Goal: Communication & Community: Answer question/provide support

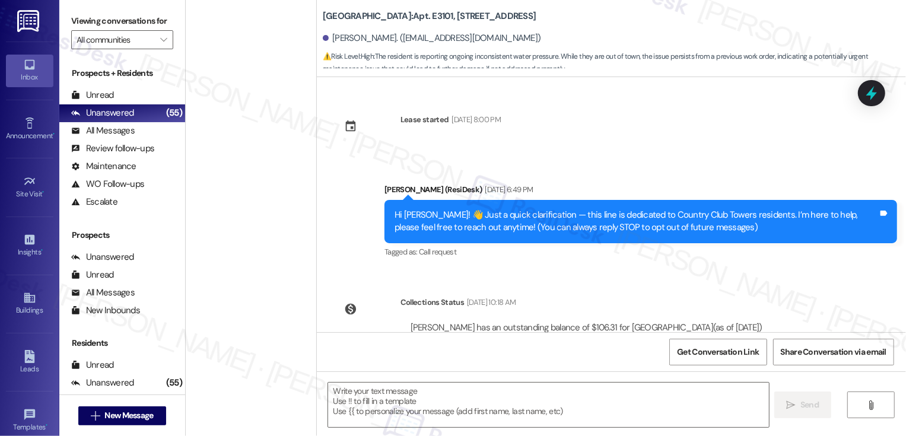
scroll to position [913, 0]
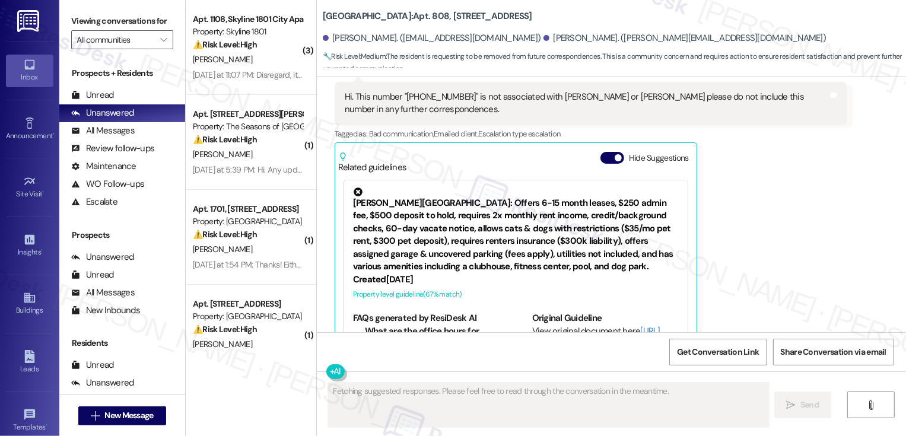
scroll to position [397, 0]
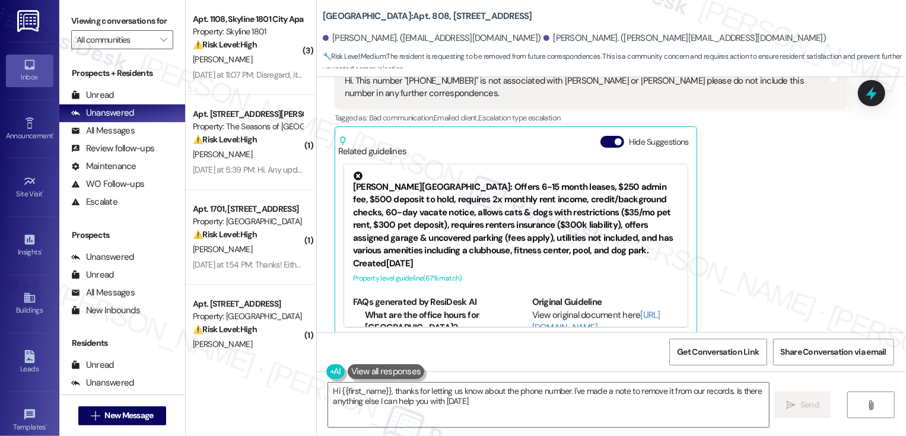
type textarea "Hi {{first_name}}, thanks for letting us know about the phone number. I've made…"
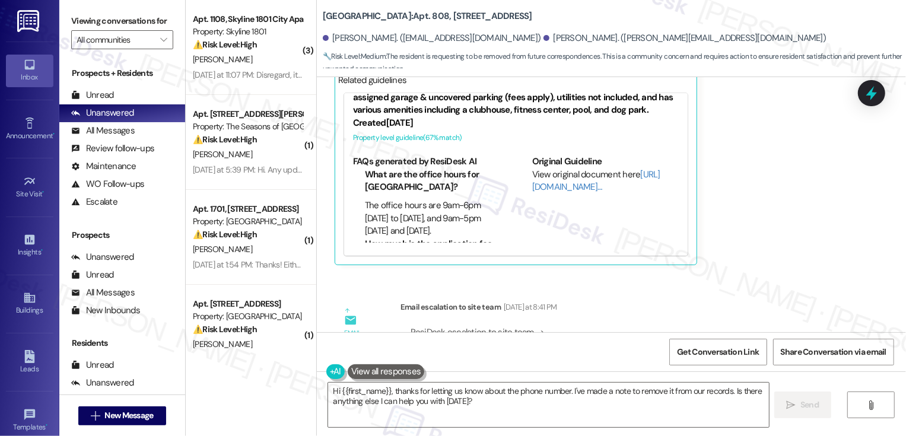
scroll to position [544, 0]
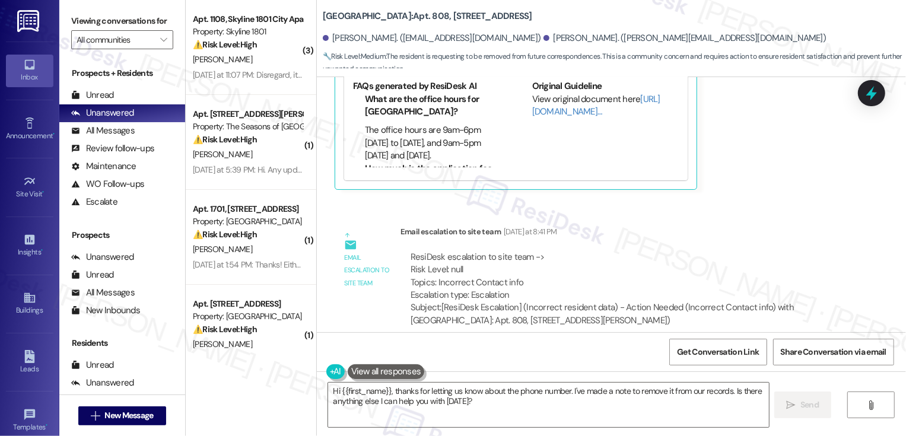
click at [334, 123] on div "Related guidelines Hide Suggestions Broe - Bayaud Tower: Offers 6-15 month leas…" at bounding box center [515, 84] width 362 height 209
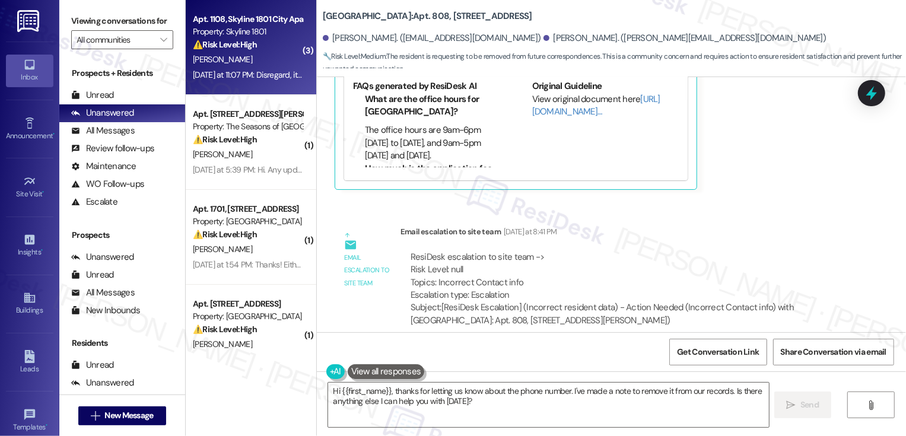
click at [250, 63] on div "[PERSON_NAME]" at bounding box center [248, 59] width 112 height 15
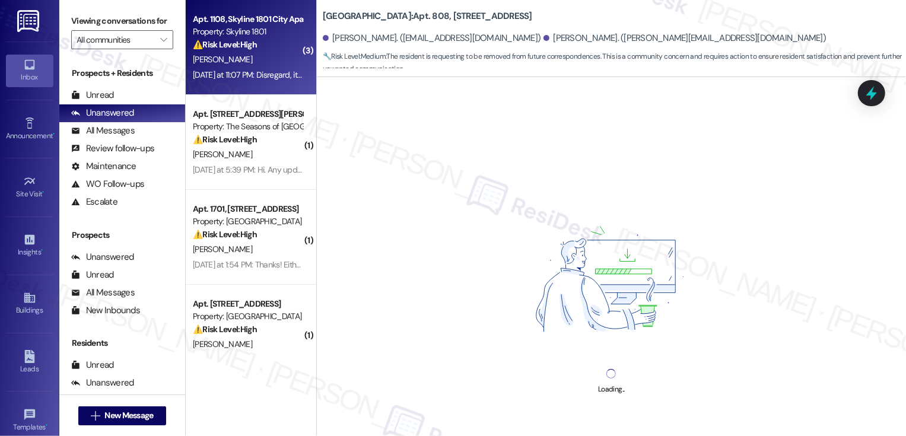
click at [250, 63] on div "[PERSON_NAME]" at bounding box center [248, 59] width 112 height 15
click at [250, 77] on div "Yesterday at 11:07 PM: Disregard, it just came back online Yesterday at 11:07 P…" at bounding box center [283, 74] width 181 height 11
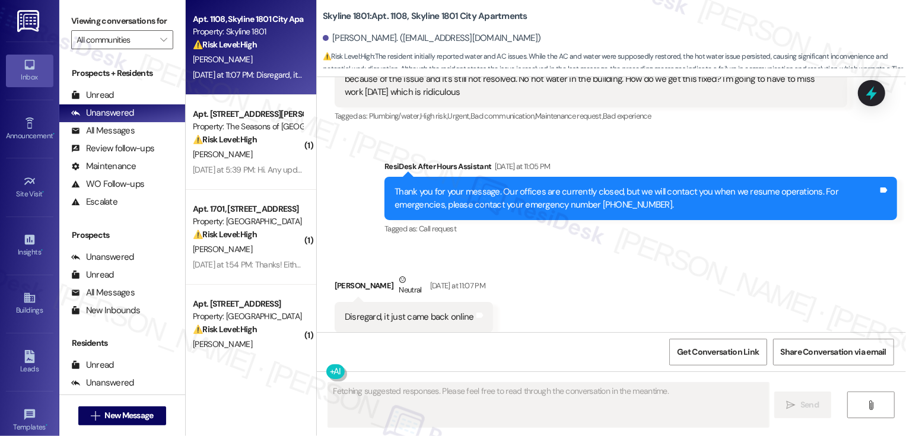
scroll to position [4083, 0]
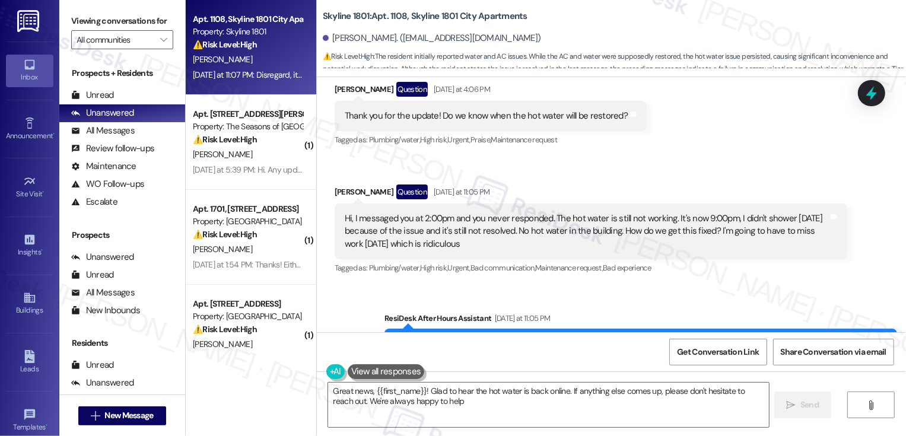
type textarea "Great news, {{first_name}}! Glad to hear the hot water is back online. If anyth…"
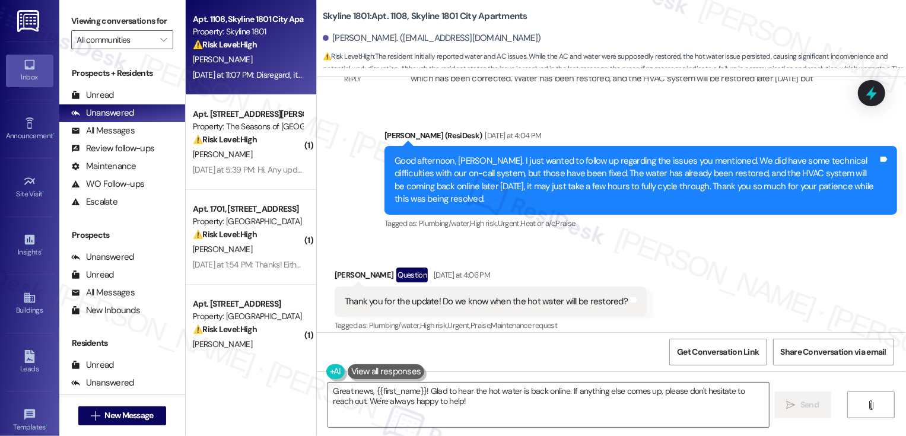
scroll to position [3905, 0]
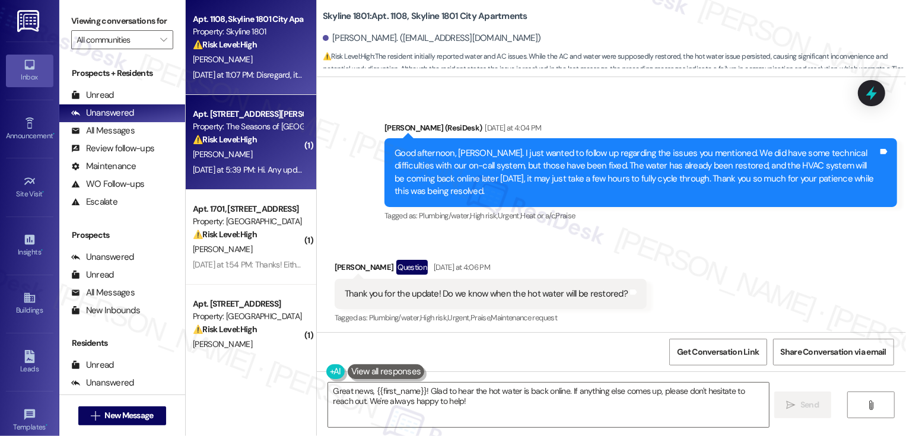
click at [228, 148] on div "M. Bush" at bounding box center [248, 154] width 112 height 15
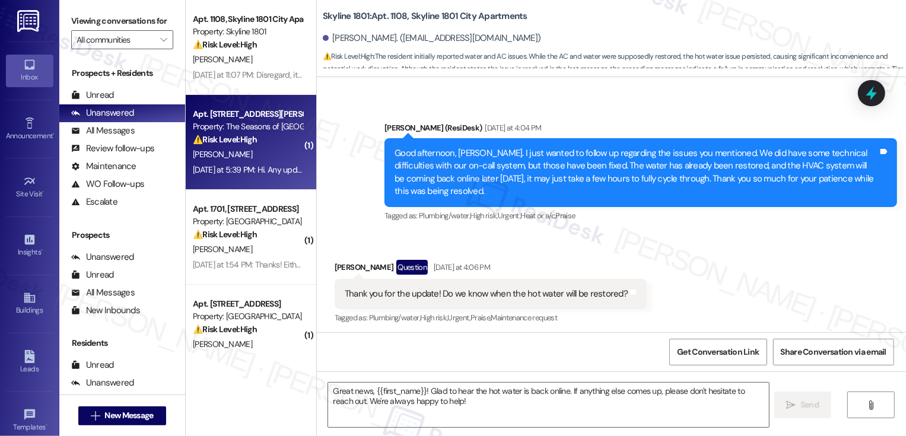
click at [228, 148] on div "M. Bush" at bounding box center [248, 154] width 112 height 15
type textarea "Fetching suggested responses. Please feel free to read through the conversation…"
click at [228, 148] on div "M. Bush" at bounding box center [248, 154] width 112 height 15
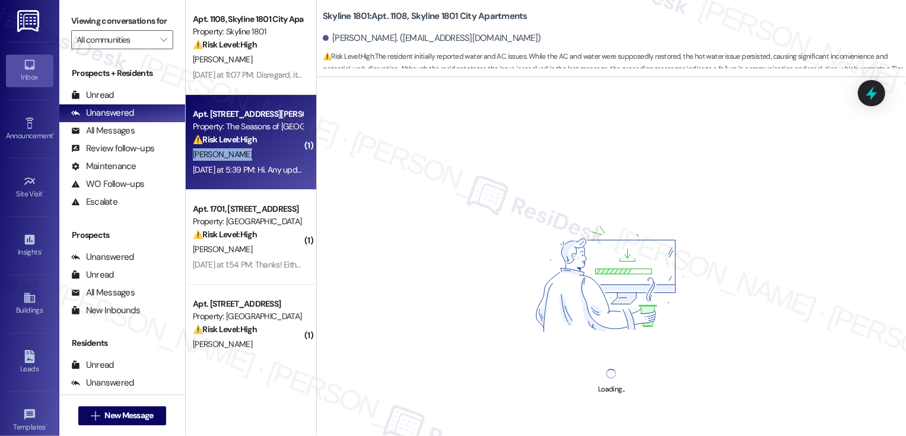
click at [228, 148] on div "M. Bush" at bounding box center [248, 154] width 112 height 15
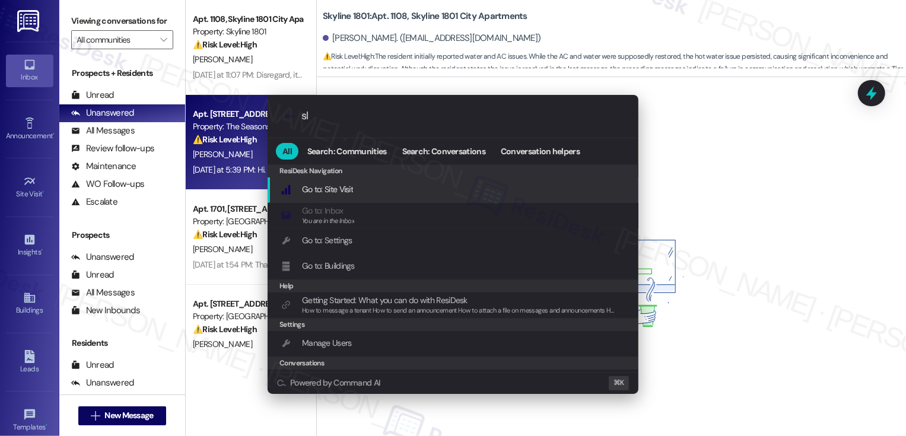
type input "sla"
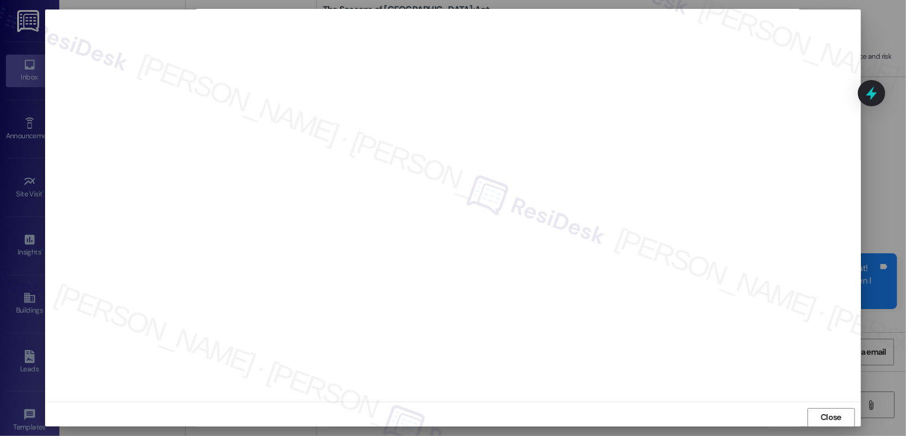
scroll to position [1586, 0]
type textarea "Hi {{first_name}}, thanks for the reminder! I'm on it and will follow up with t…"
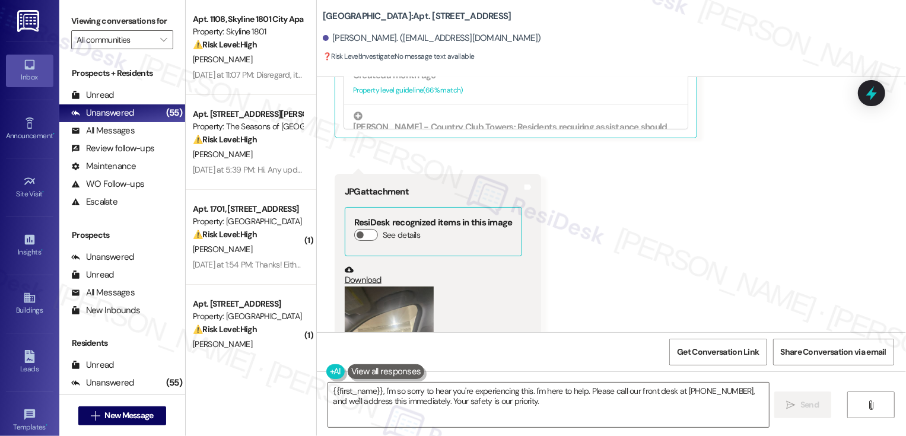
scroll to position [451, 0]
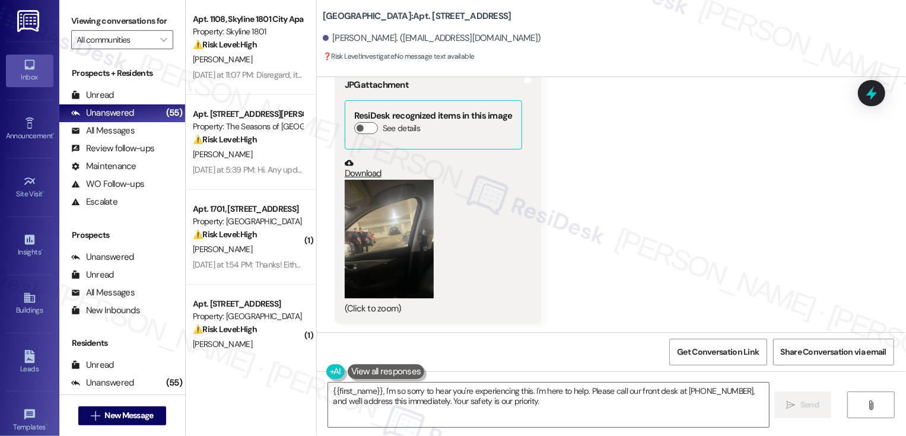
click at [375, 230] on button "Zoom image" at bounding box center [389, 239] width 89 height 119
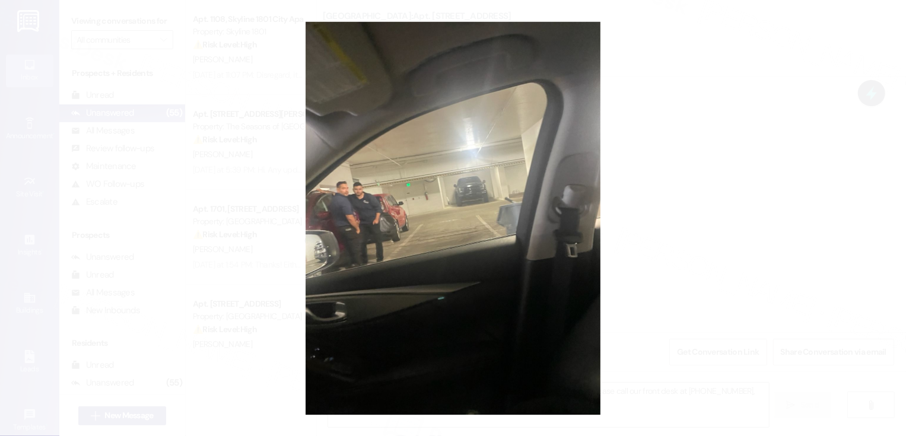
click at [681, 218] on button "Unzoom image" at bounding box center [453, 218] width 906 height 436
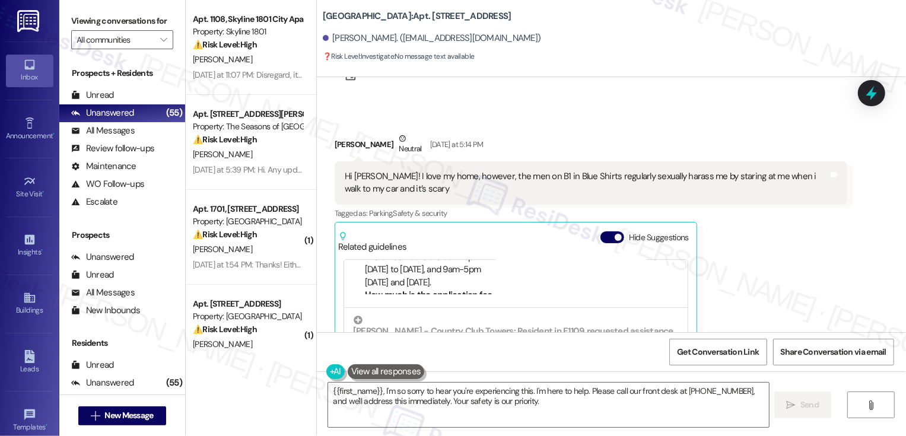
scroll to position [0, 0]
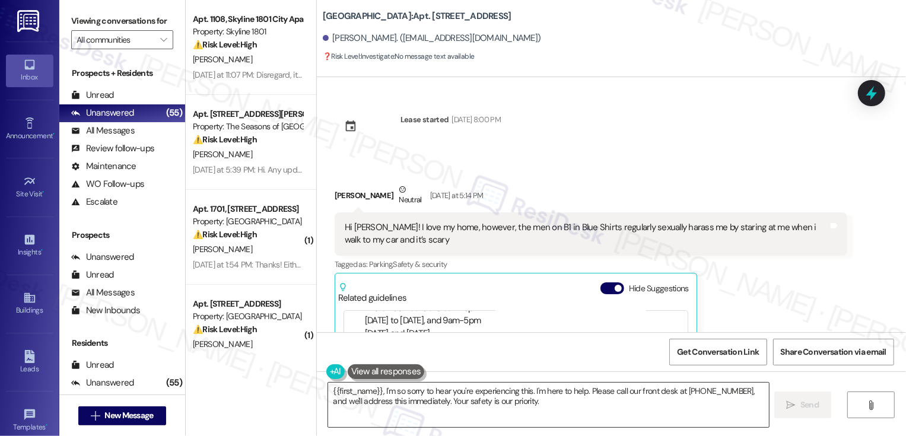
click at [393, 400] on textarea "{{first_name}}, I'm so sorry to hear you're experiencing this. I'm here to help…" at bounding box center [548, 405] width 441 height 44
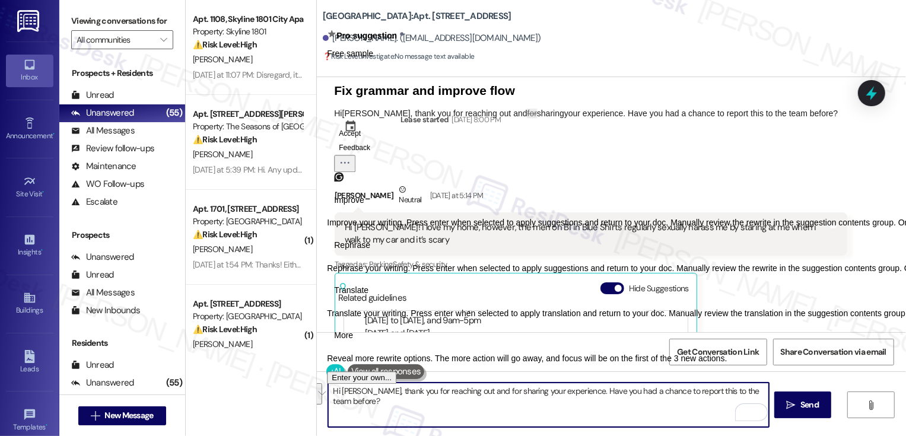
click at [370, 251] on span "Rephrase" at bounding box center [352, 245] width 36 height 12
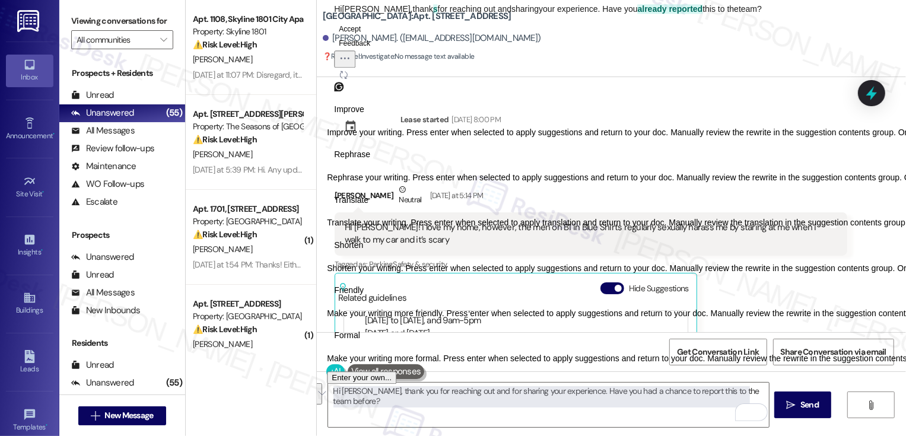
click at [364, 297] on span "Friendly" at bounding box center [349, 290] width 30 height 12
click at [348, 79] on icon "Regenerate" at bounding box center [343, 74] width 9 height 9
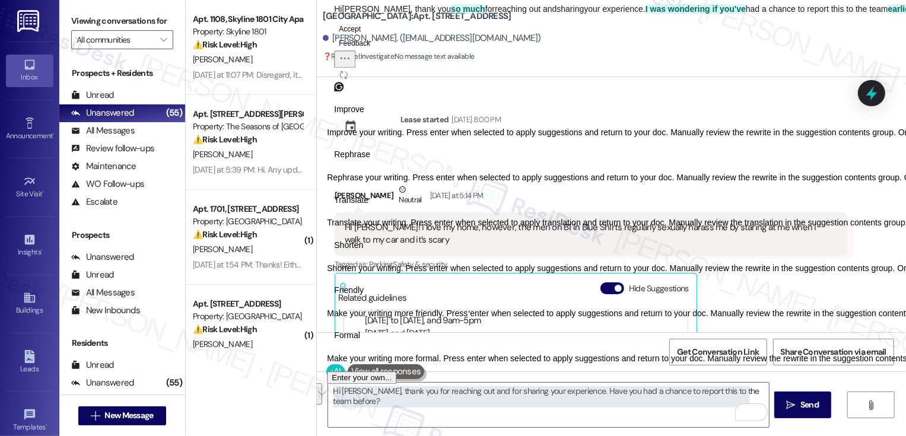
click at [348, 79] on icon "Regenerate" at bounding box center [343, 74] width 9 height 9
click at [365, 36] on button "Accept" at bounding box center [349, 29] width 31 height 14
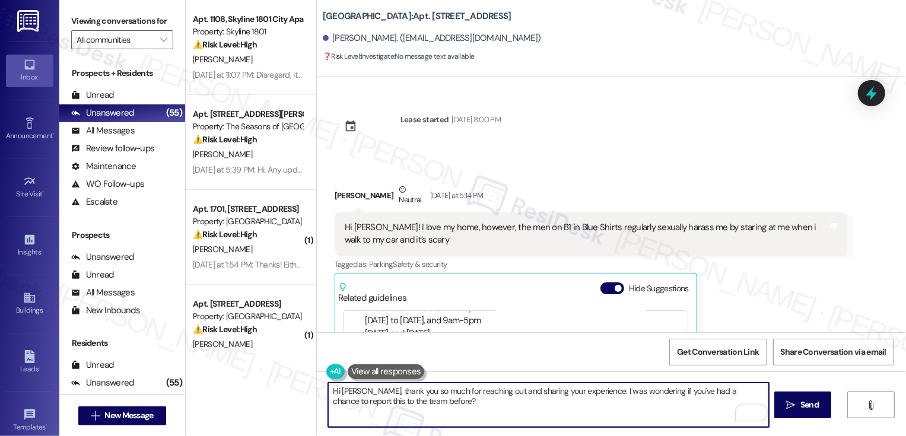
click at [454, 391] on textarea "Hi Gabrielle, thank you so much for reaching out and sharing your experience. I…" at bounding box center [548, 405] width 441 height 44
click at [517, 400] on textarea "Hi Gabrielle, thank you so much for reaching out and sharing your experience. I…" at bounding box center [548, 405] width 441 height 44
type textarea "Hi Gabrielle, thank you so much for reaching out and sharing your experience. I…"
click at [792, 402] on icon "" at bounding box center [790, 404] width 9 height 9
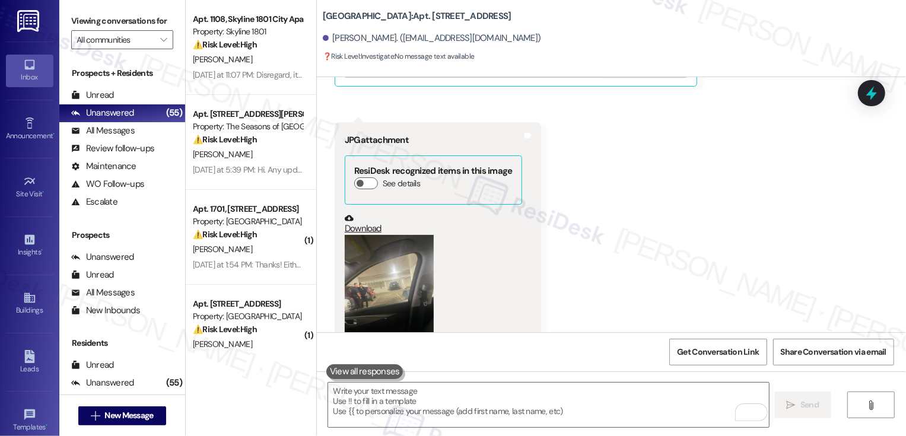
scroll to position [547, 0]
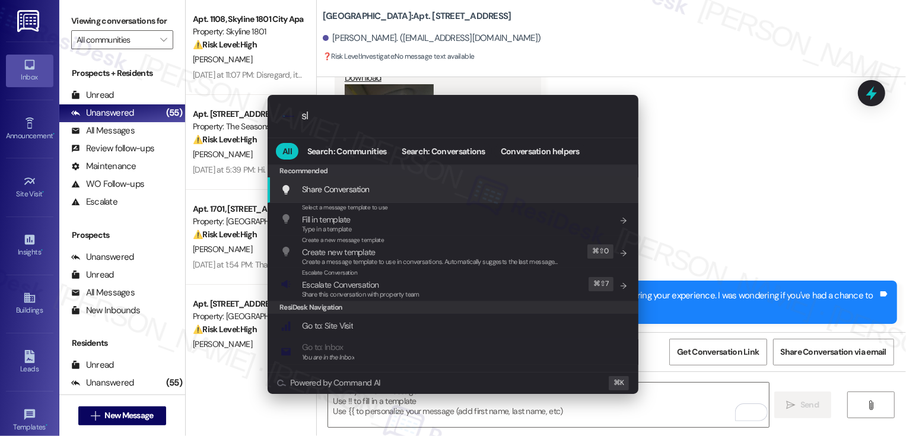
type input "sla"
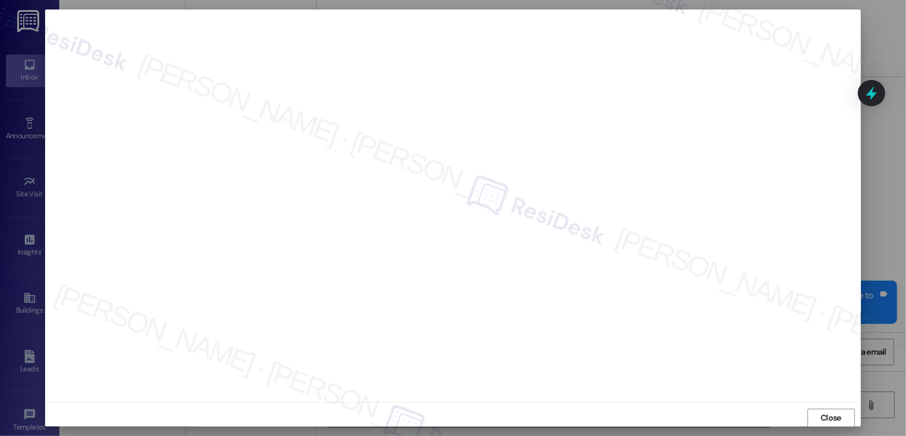
scroll to position [1, 0]
click at [826, 419] on span "Close" at bounding box center [830, 417] width 21 height 12
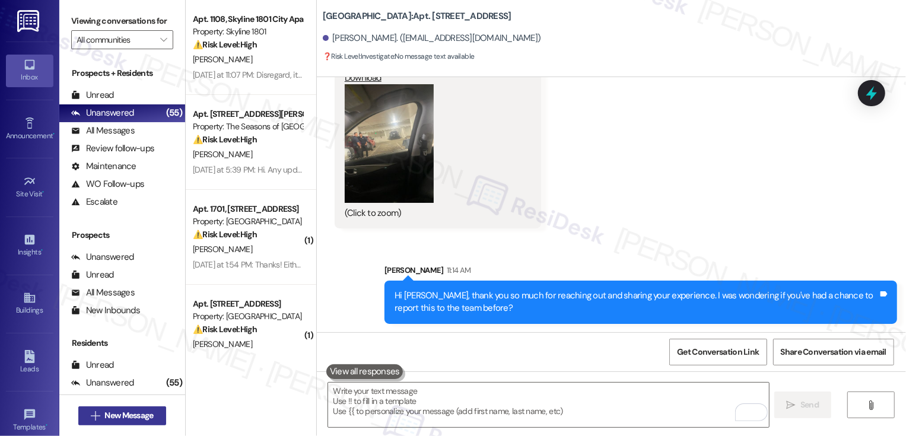
click at [120, 408] on button " New Message" at bounding box center [122, 415] width 88 height 19
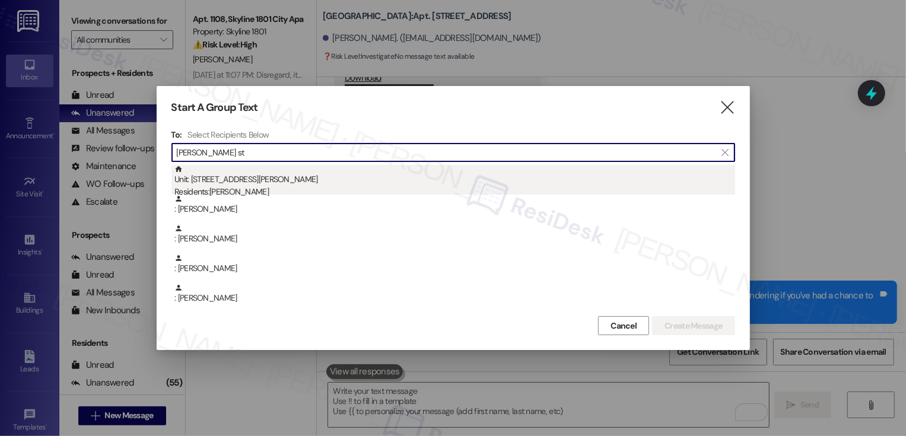
type input "morgan st"
click at [237, 176] on div "Unit: 0406C - 3498 Cedar E Ellsworth Ave Residents: Morgan Stoll" at bounding box center [454, 182] width 560 height 34
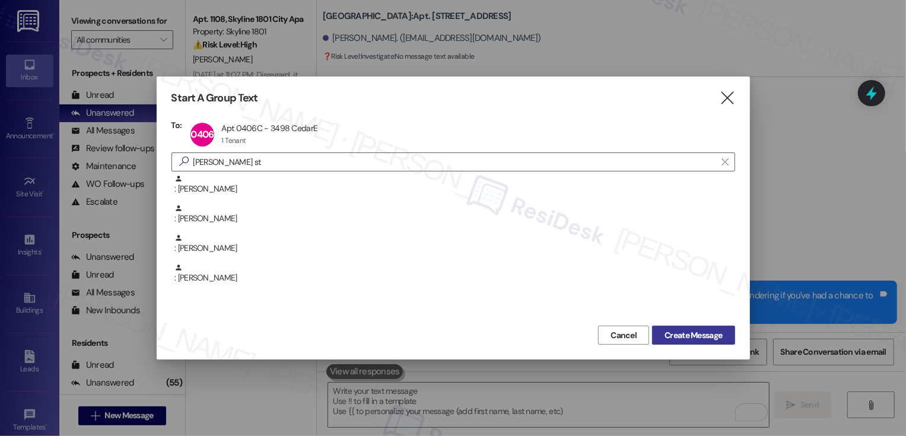
click at [683, 333] on span "Create Message" at bounding box center [693, 335] width 58 height 12
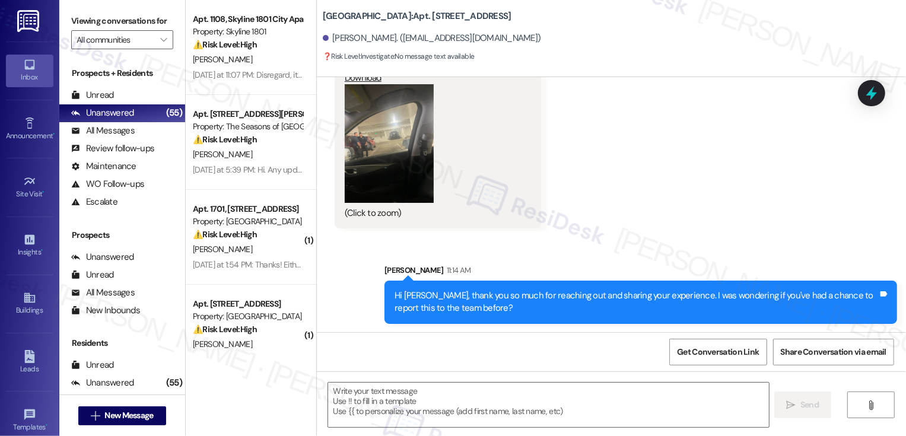
type textarea "Fetching suggested responses. Please feel free to read through the conversation…"
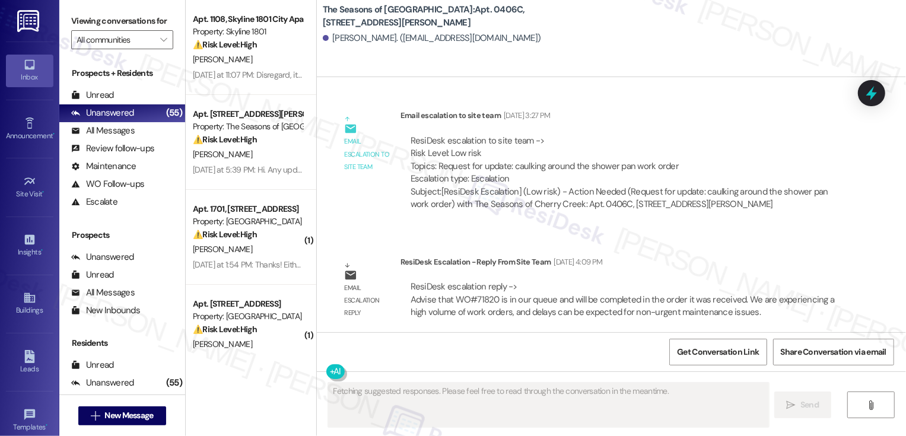
scroll to position [2581, 0]
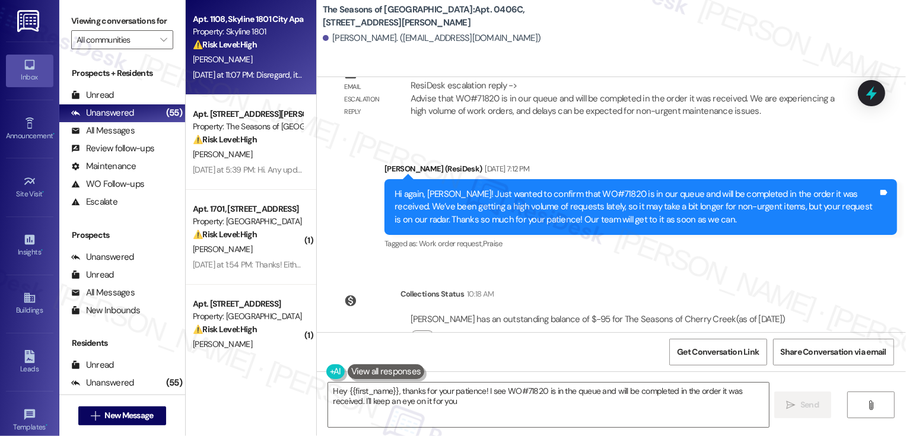
type textarea "Hey {{first_name}}, thanks for your patience! I see WO#71820 is in the queue an…"
